Goal: Task Accomplishment & Management: Use online tool/utility

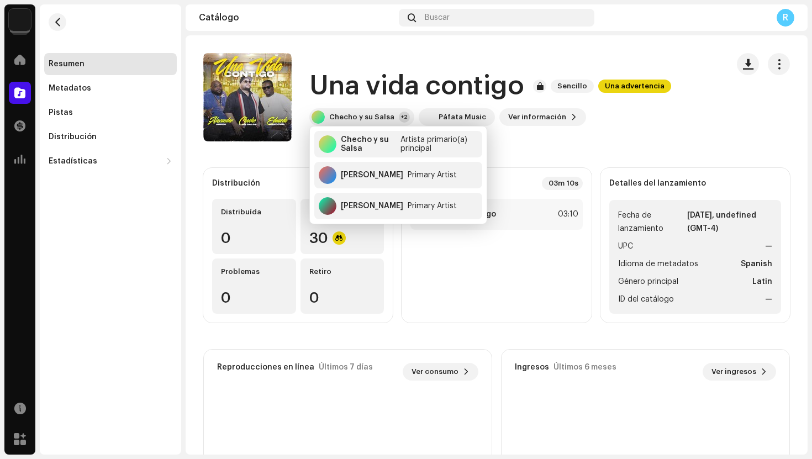
click at [330, 51] on catalog-releases-details-overview "Una vida contigo Sencillo Una advertencia Una vida contigo Sencillo Una adverte…" at bounding box center [497, 311] width 622 height 553
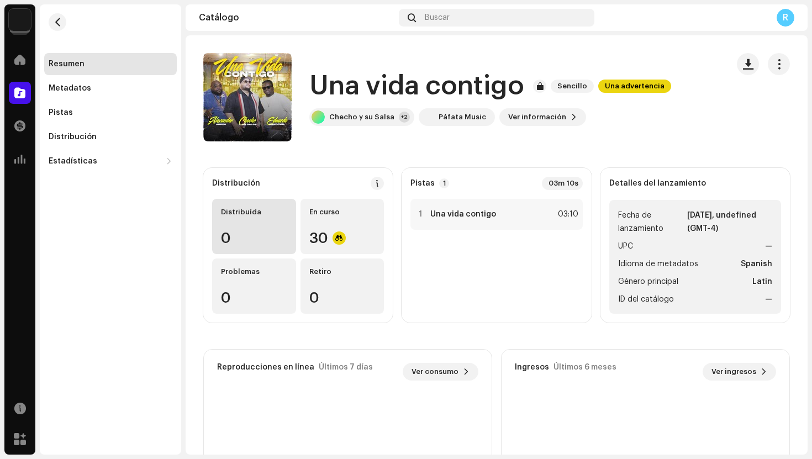
click at [266, 234] on div "0" at bounding box center [254, 238] width 66 height 14
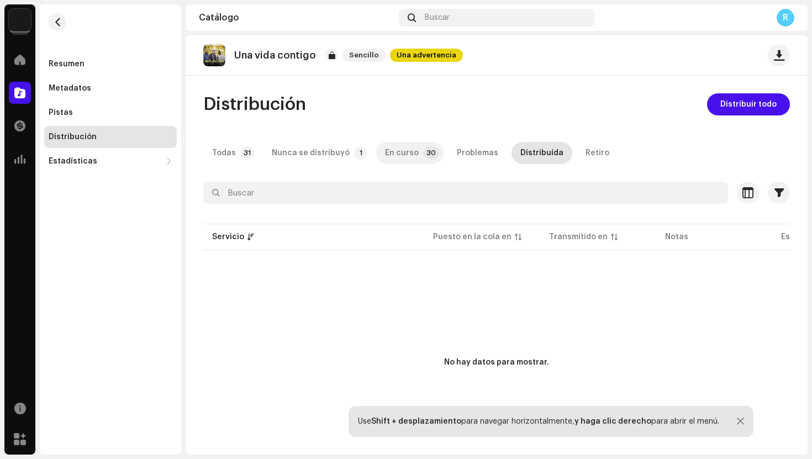
click at [401, 155] on div "En curso" at bounding box center [402, 153] width 34 height 22
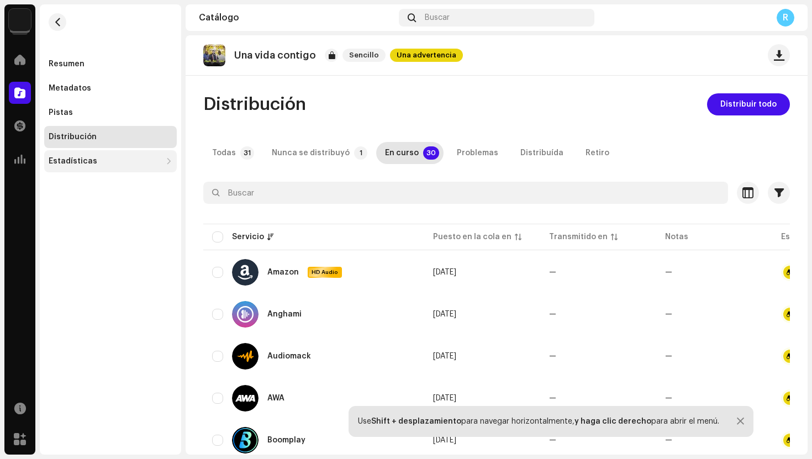
click at [73, 162] on div "Estadísticas" at bounding box center [73, 161] width 49 height 9
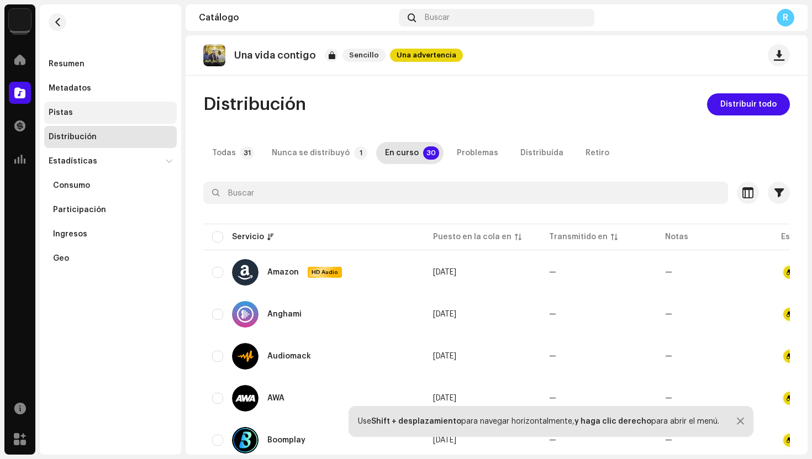
click at [70, 115] on div "Pistas" at bounding box center [61, 112] width 24 height 9
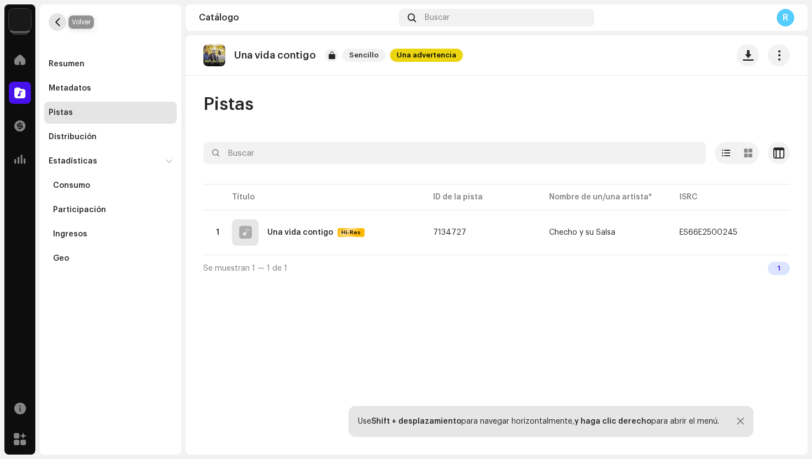
click at [55, 25] on span "button" at bounding box center [58, 22] width 8 height 9
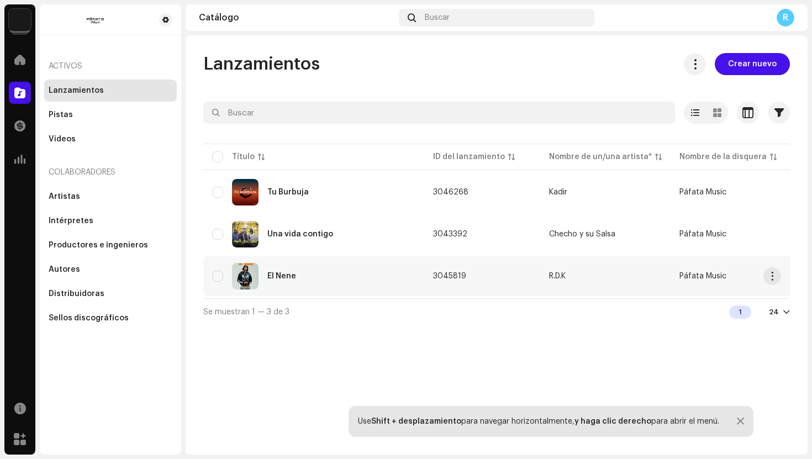
click at [270, 280] on div "El Nene" at bounding box center [313, 276] width 203 height 27
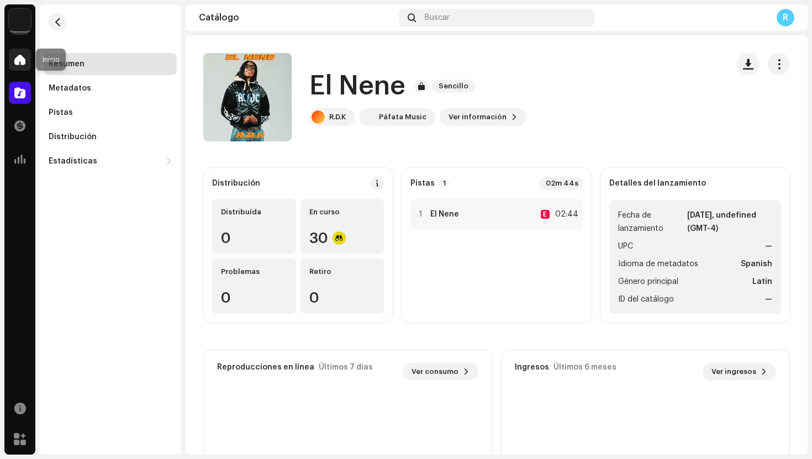
click at [23, 57] on span at bounding box center [19, 59] width 11 height 9
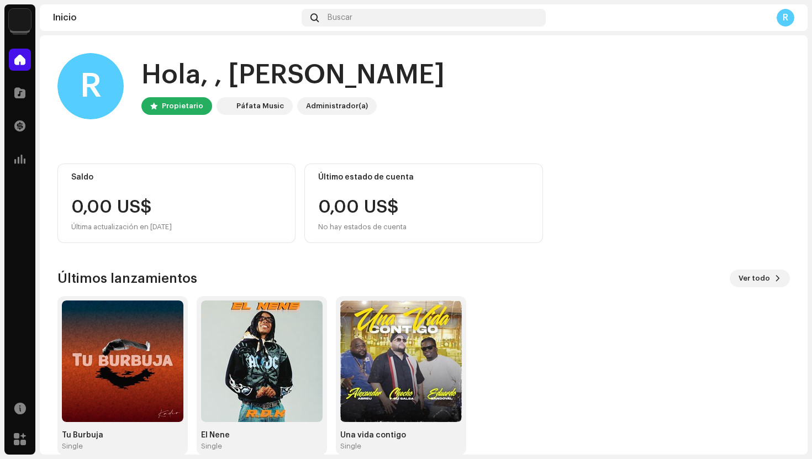
scroll to position [18, 0]
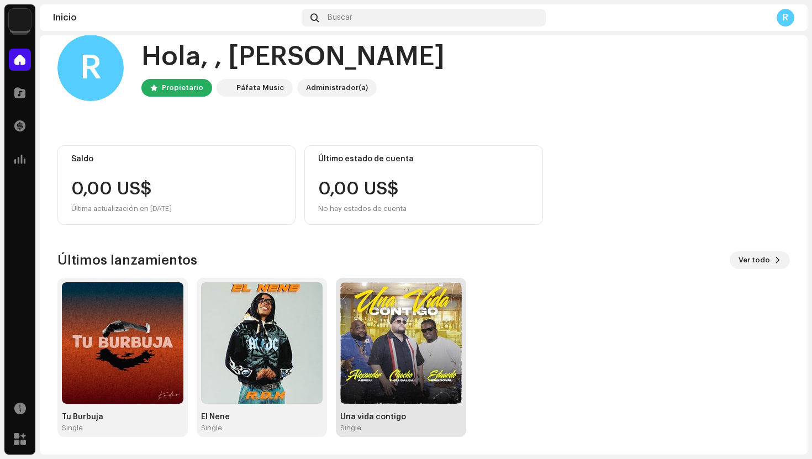
click at [396, 327] on img at bounding box center [401, 343] width 122 height 122
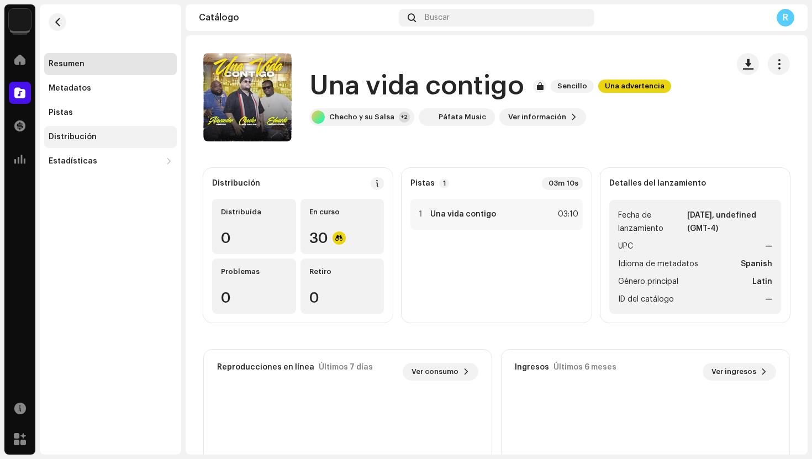
click at [110, 130] on div "Distribución" at bounding box center [110, 137] width 133 height 22
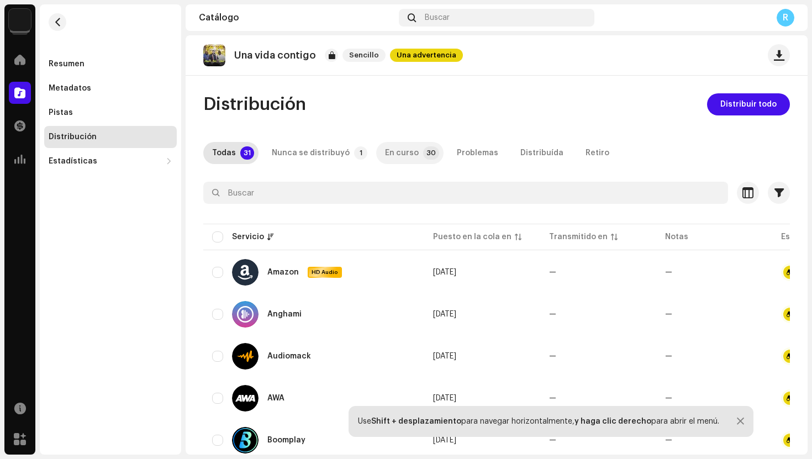
click at [423, 155] on p-badge "30" at bounding box center [431, 152] width 16 height 13
click at [471, 153] on div "Problemas" at bounding box center [477, 153] width 41 height 22
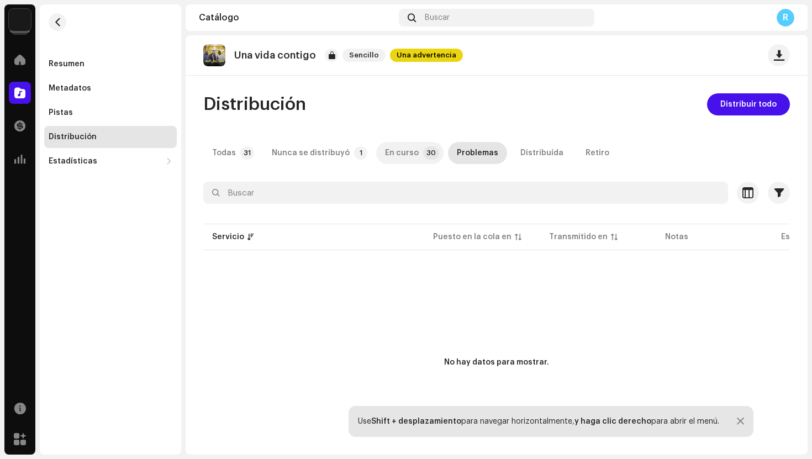
click at [404, 150] on div "En curso" at bounding box center [402, 153] width 34 height 22
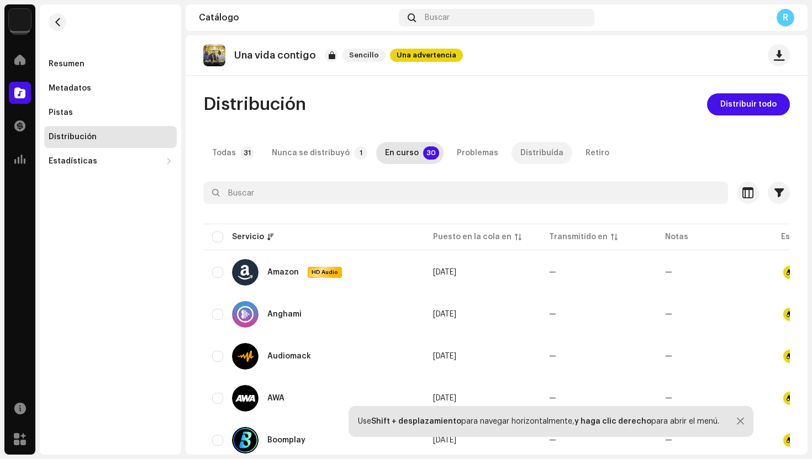
click at [543, 153] on div "Distribuída" at bounding box center [541, 153] width 43 height 22
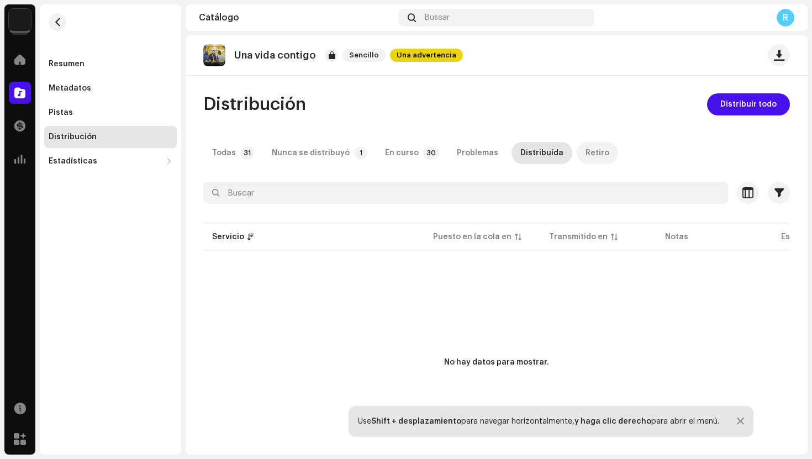
click at [586, 154] on div "Retiro" at bounding box center [598, 153] width 24 height 22
click at [537, 152] on div "Distribuída" at bounding box center [541, 153] width 43 height 22
click at [470, 151] on div "Problemas" at bounding box center [477, 153] width 41 height 22
click at [406, 149] on div "En curso" at bounding box center [402, 153] width 34 height 22
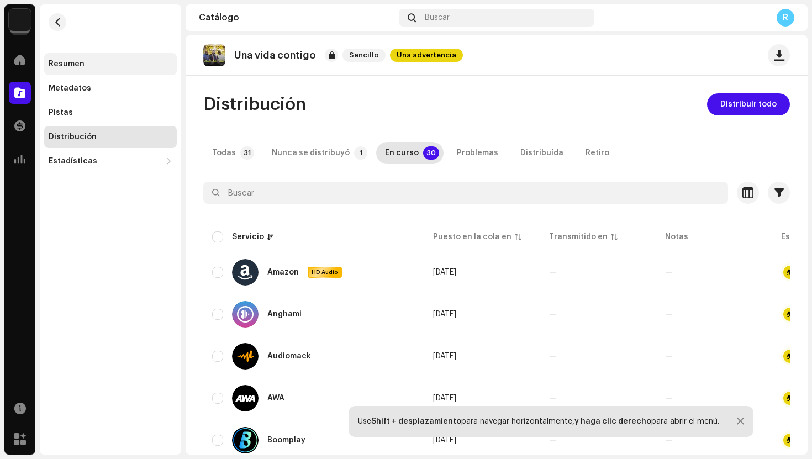
click at [86, 63] on div "Resumen" at bounding box center [111, 64] width 124 height 9
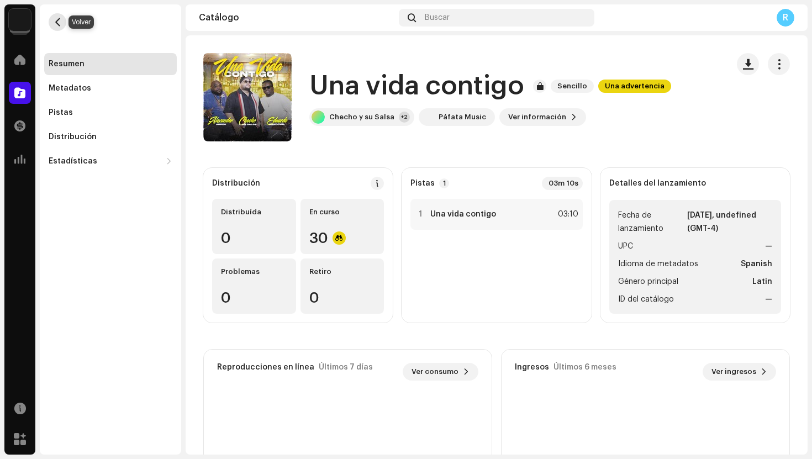
click at [59, 22] on span "button" at bounding box center [58, 22] width 8 height 9
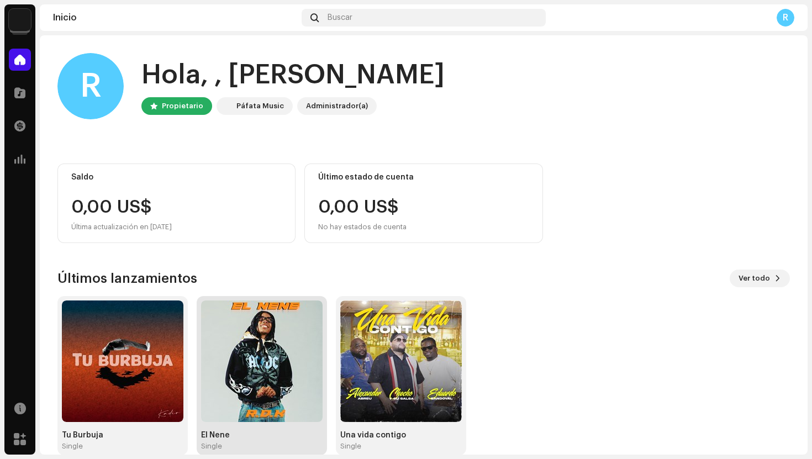
click at [278, 346] on img at bounding box center [262, 362] width 122 height 122
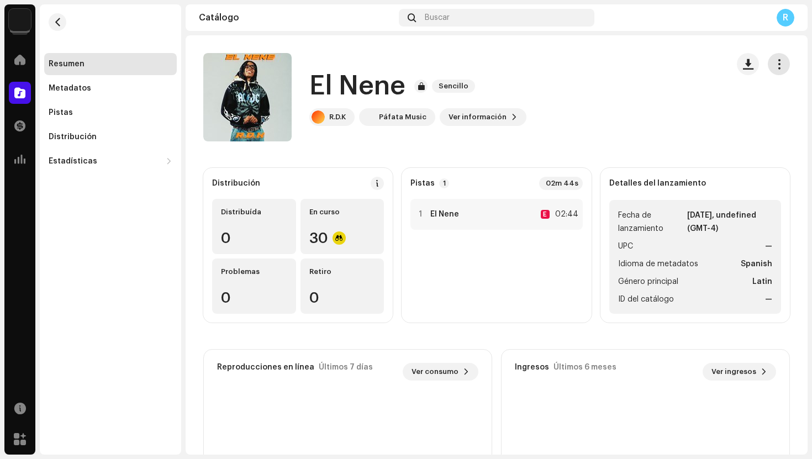
click at [774, 60] on span "button" at bounding box center [779, 64] width 10 height 9
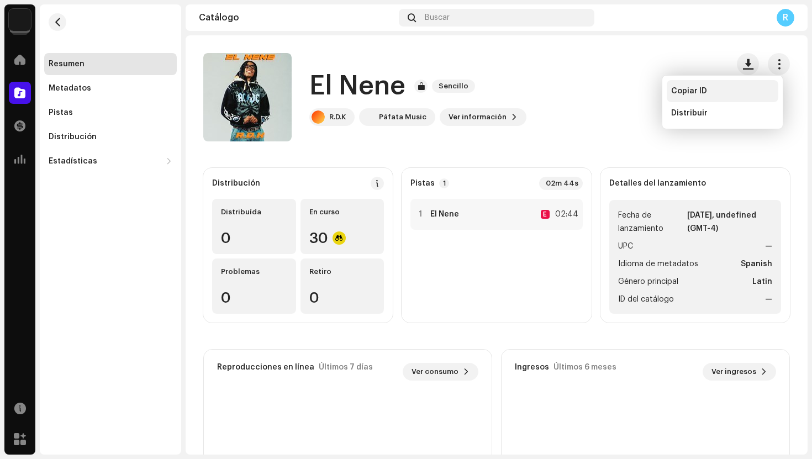
click at [703, 90] on span "Copiar ID" at bounding box center [689, 91] width 36 height 9
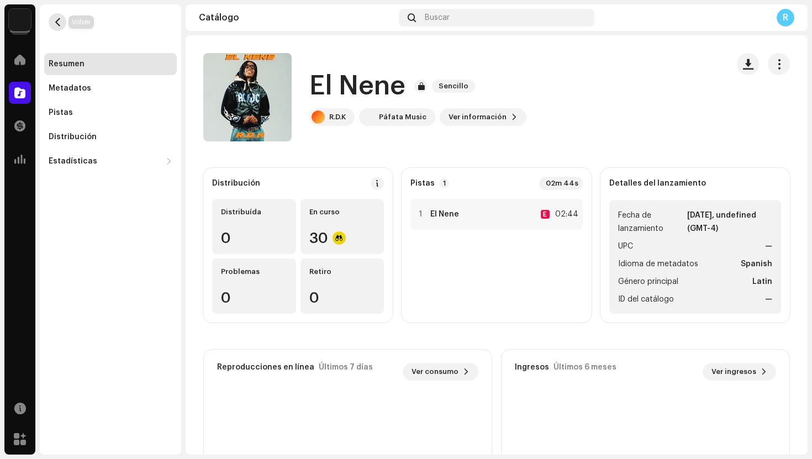
click at [52, 20] on button "button" at bounding box center [58, 22] width 18 height 18
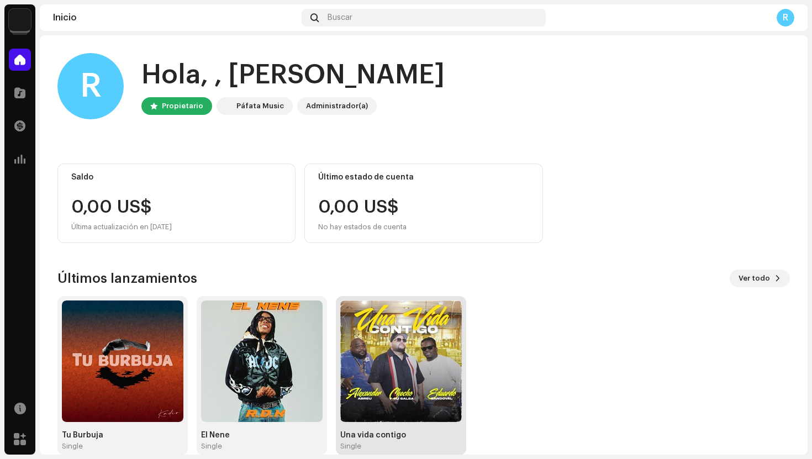
click at [378, 357] on img at bounding box center [401, 362] width 122 height 122
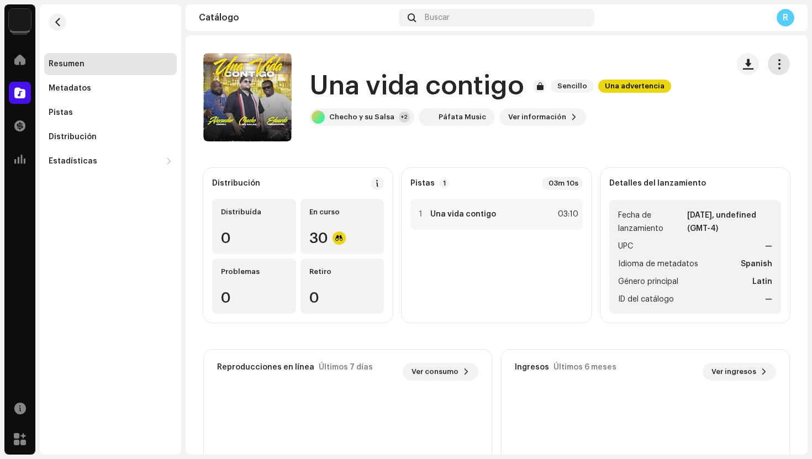
click at [774, 60] on span "button" at bounding box center [779, 64] width 10 height 9
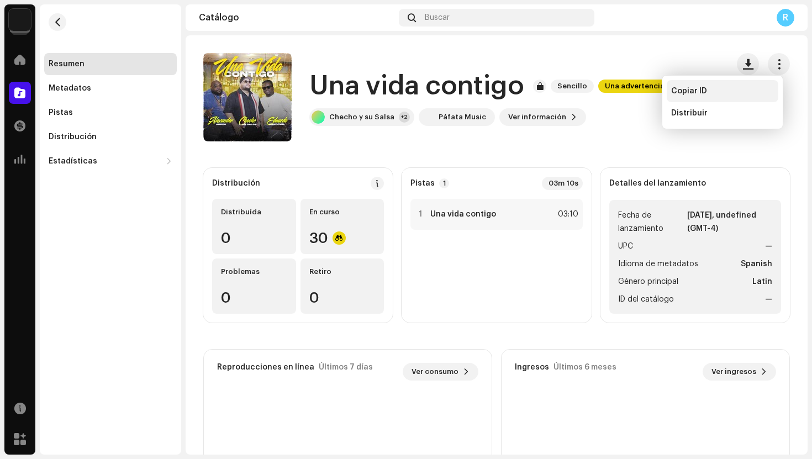
click at [708, 93] on div "Copiar ID" at bounding box center [722, 91] width 103 height 9
